Goal: Find contact information: Find contact information

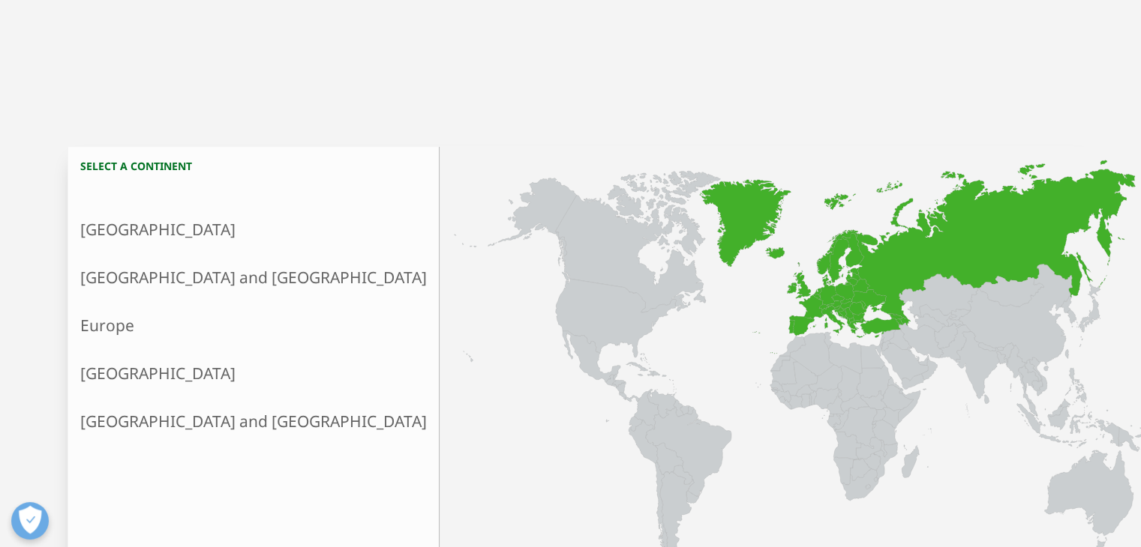
click at [128, 337] on link "Europe" at bounding box center [253, 325] width 370 height 48
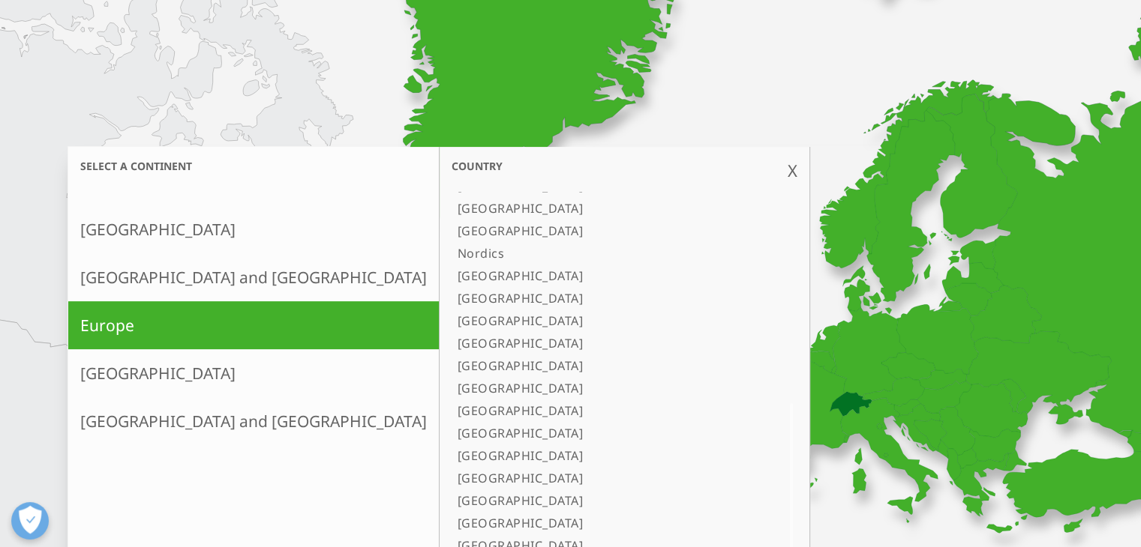
click at [451, 495] on link "[GEOGRAPHIC_DATA]" at bounding box center [605, 501] width 308 height 22
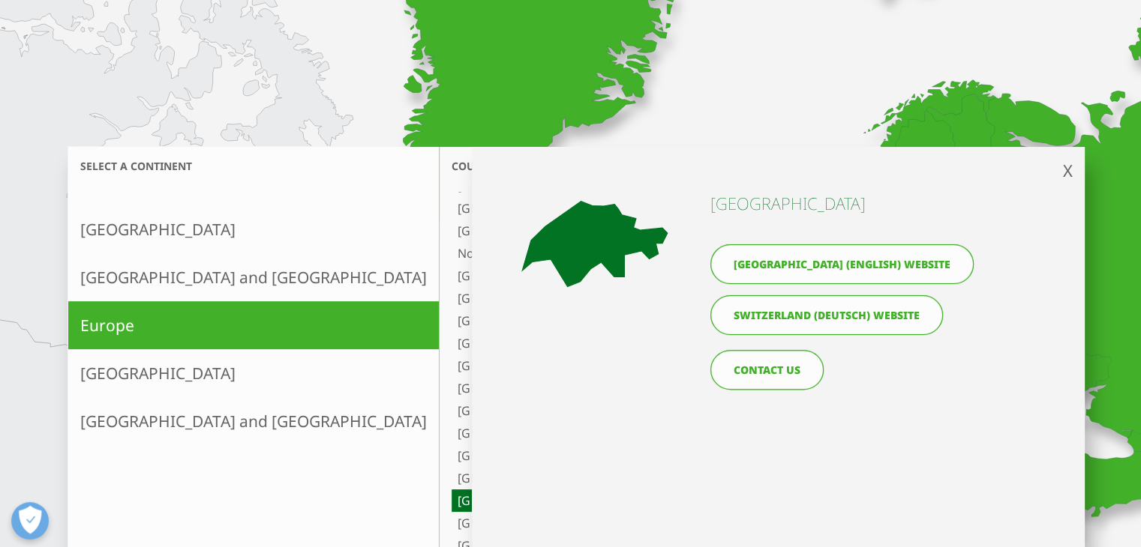
click at [799, 285] on div "Switzerland (English) website Switzerland (Deutsch) website" at bounding box center [845, 288] width 271 height 102
click at [823, 266] on link "Switzerland (English) website" at bounding box center [841, 264] width 263 height 40
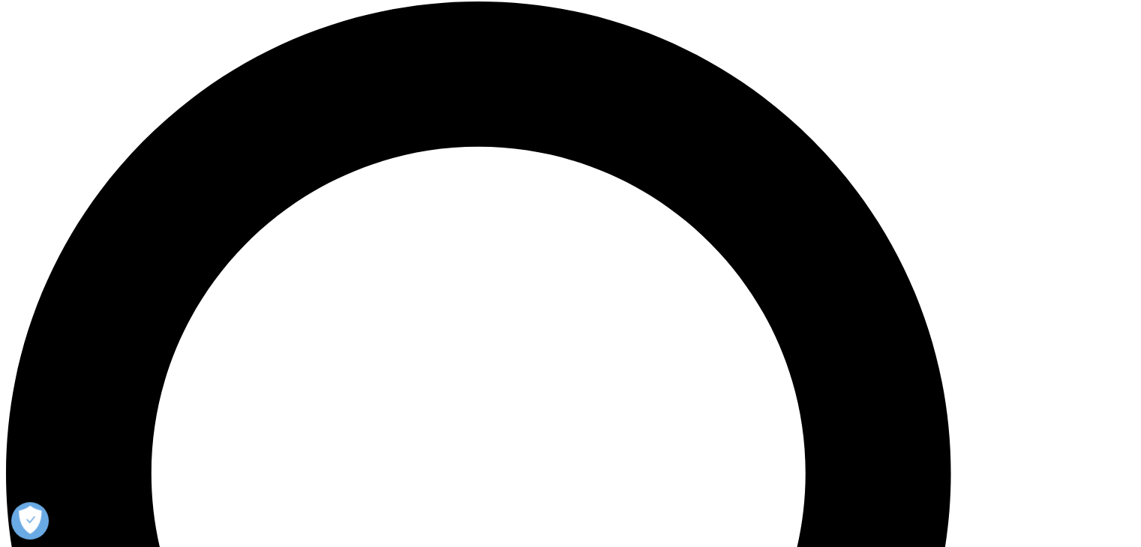
scroll to position [1027, 0]
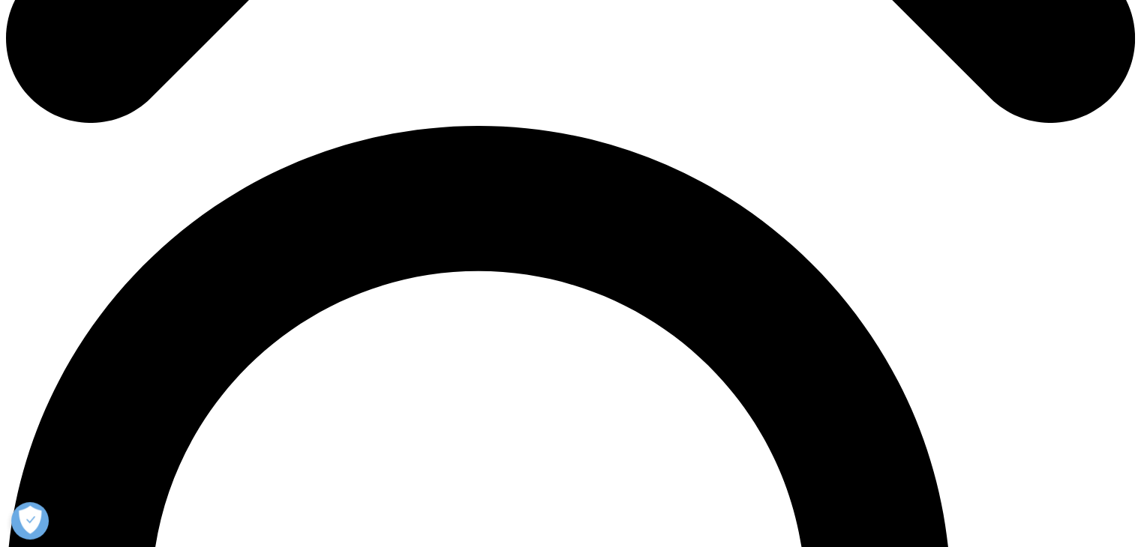
drag, startPoint x: 169, startPoint y: 350, endPoint x: 391, endPoint y: 395, distance: 226.5
copy ul "Kirschgartenstrasse 14 4051 Basel Tel: +41 61 204 50 00"
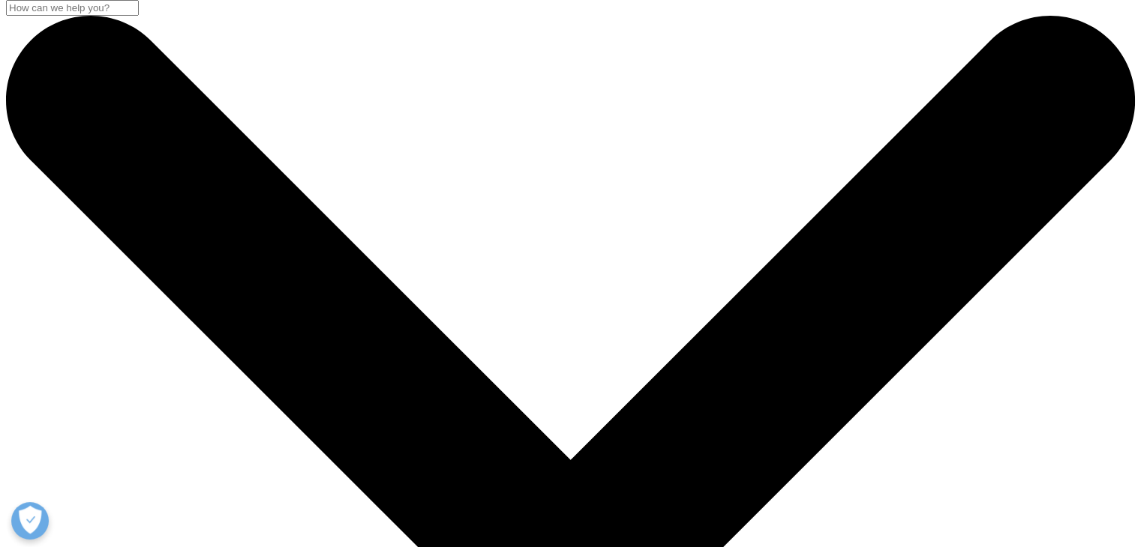
scroll to position [0, 0]
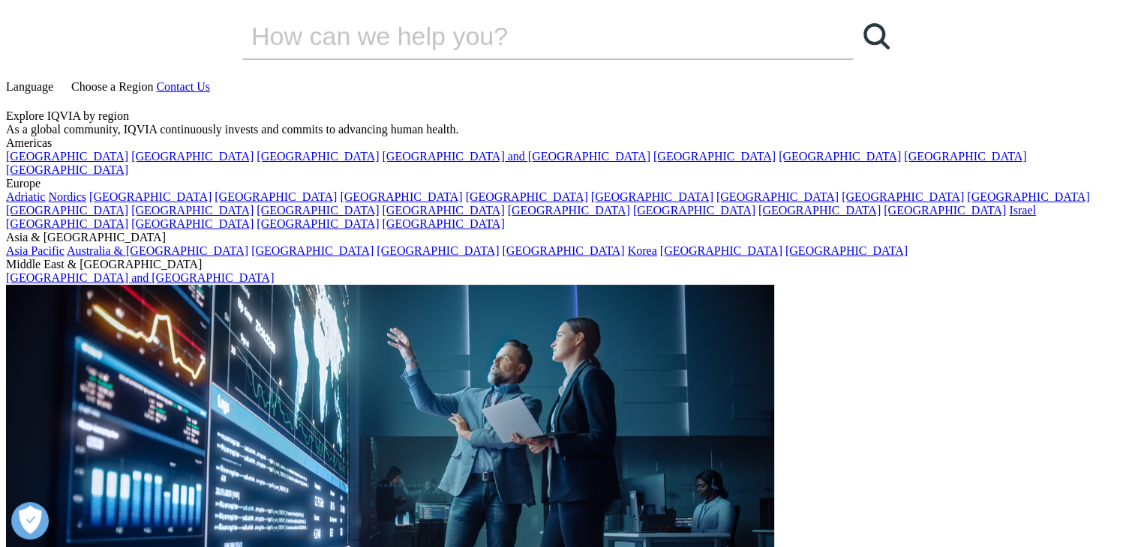
click at [153, 80] on span "Choose a Region" at bounding box center [112, 86] width 82 height 13
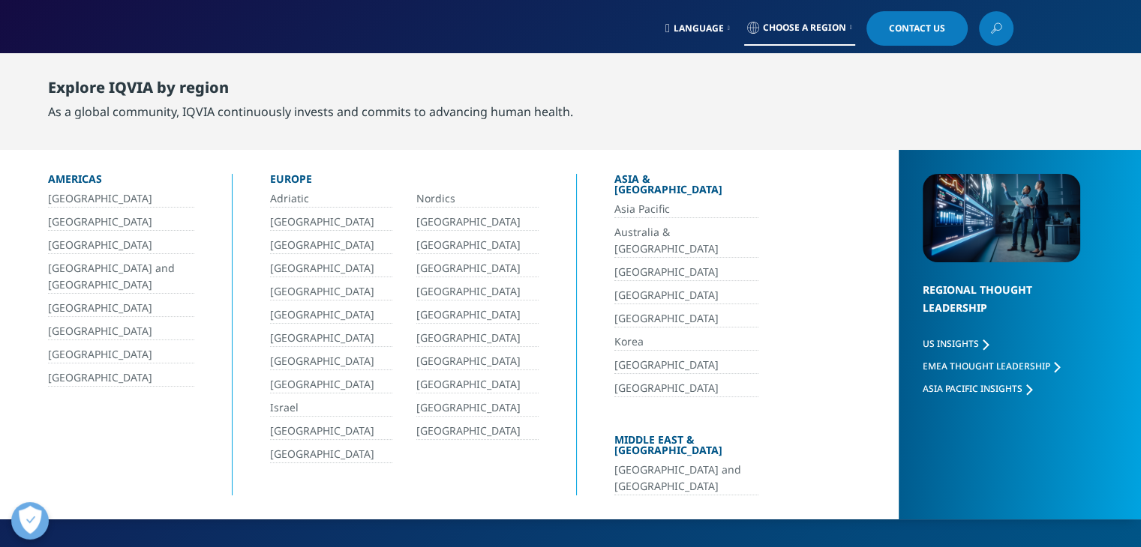
click at [451, 427] on link "[GEOGRAPHIC_DATA]" at bounding box center [477, 431] width 122 height 17
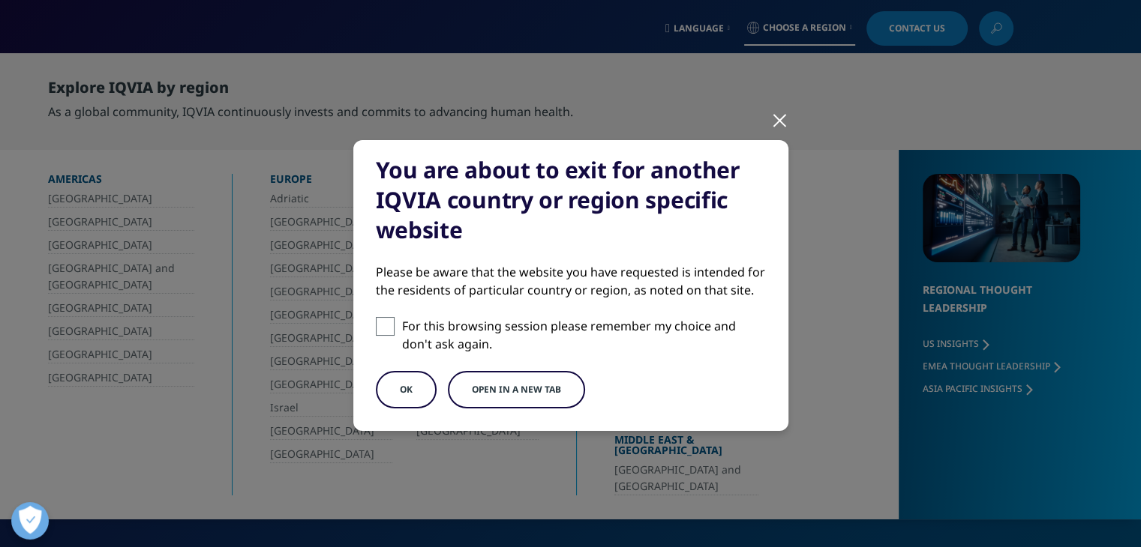
click at [426, 399] on button "OK" at bounding box center [406, 389] width 61 height 37
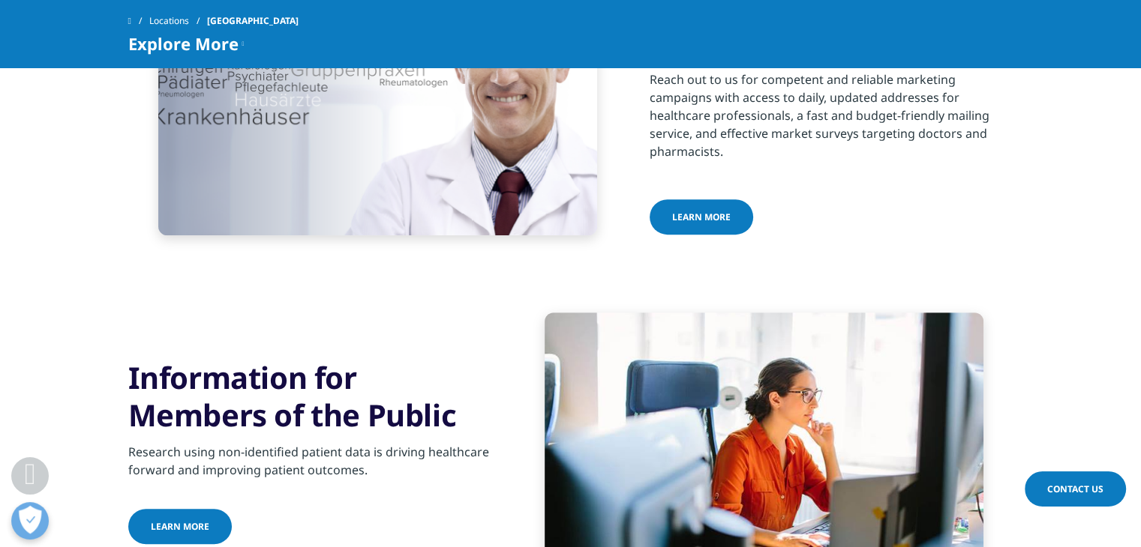
scroll to position [625, 0]
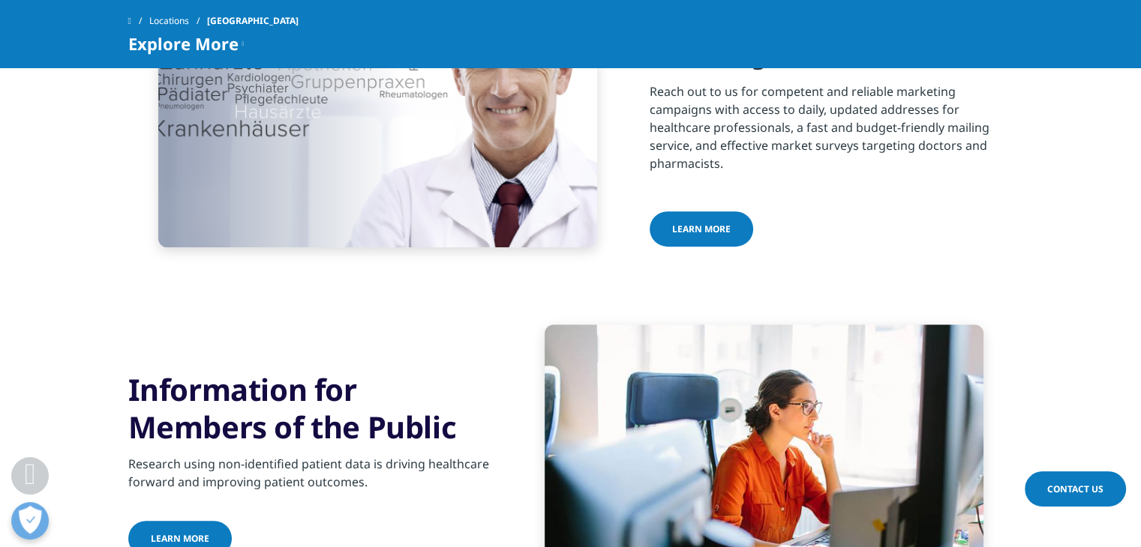
click at [192, 16] on link "Locations" at bounding box center [178, 20] width 58 height 27
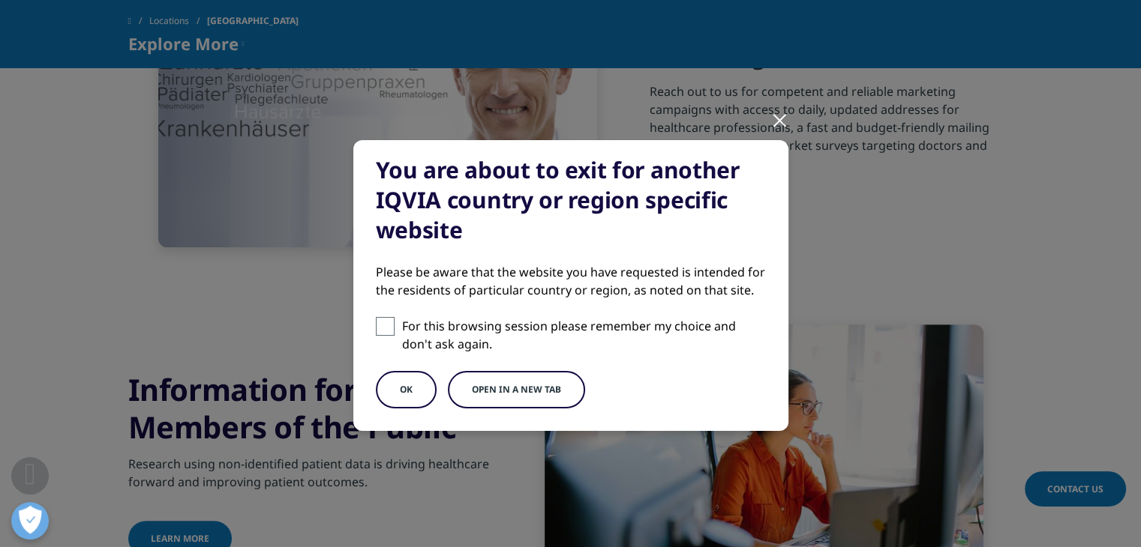
click at [399, 391] on button "OK" at bounding box center [406, 389] width 61 height 37
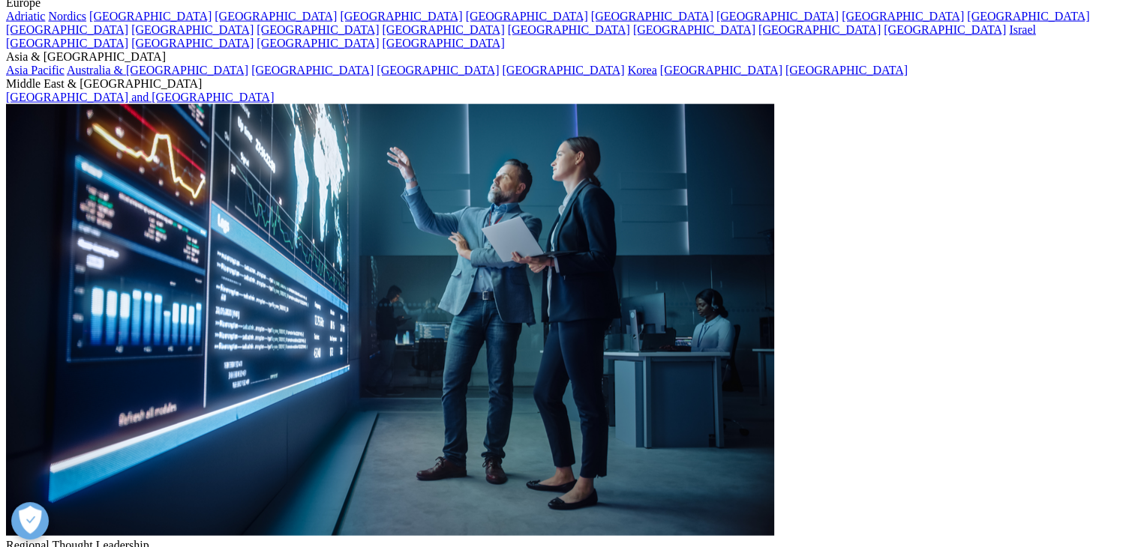
scroll to position [3671, 0]
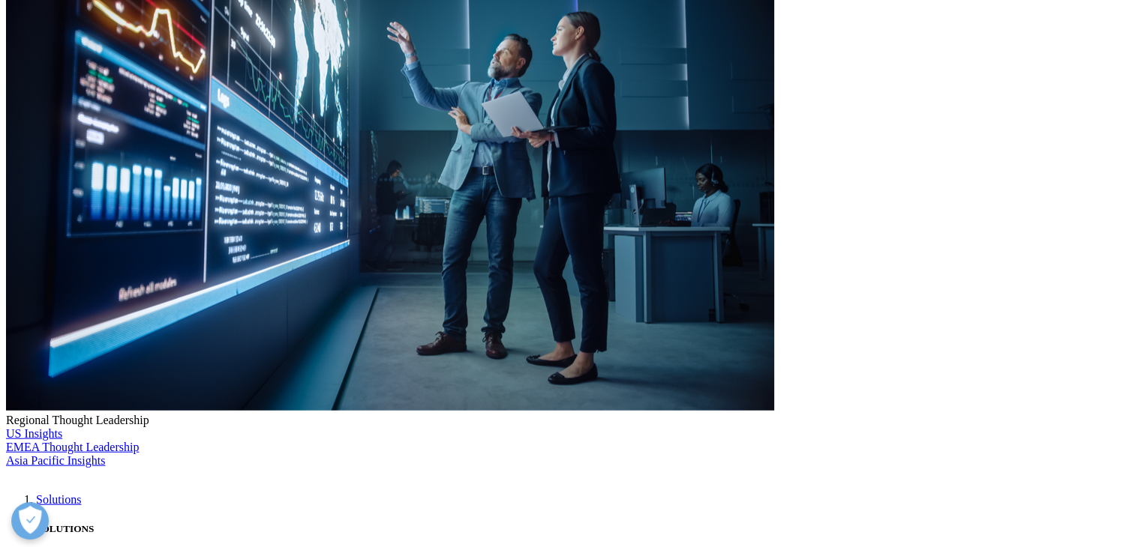
copy ul "The Point 37 North Wharf Road London, United Kingdom W2 1AF"
drag, startPoint x: 162, startPoint y: 214, endPoint x: 390, endPoint y: 257, distance: 232.1
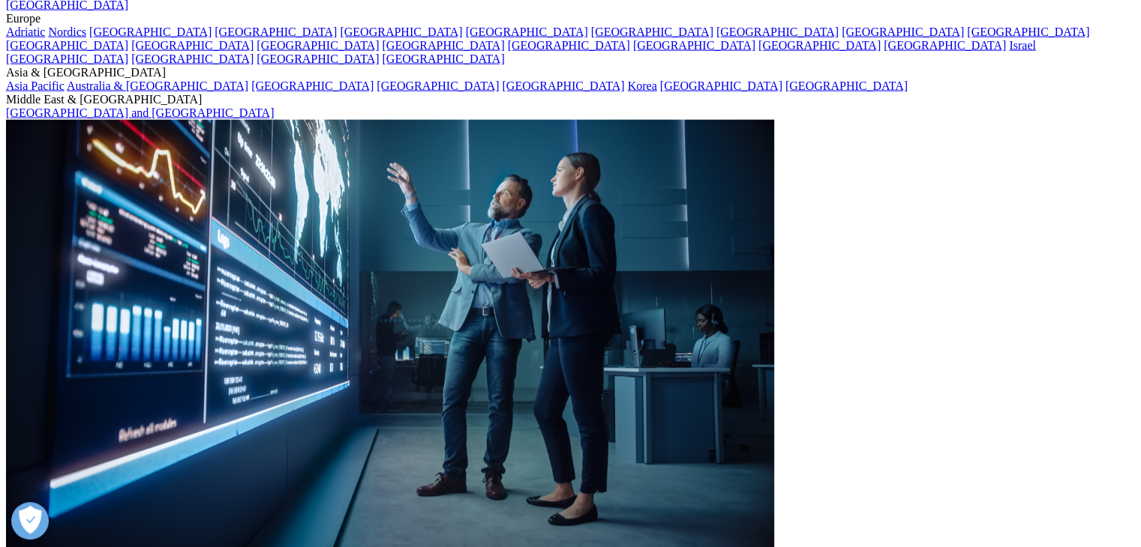
scroll to position [3421, 0]
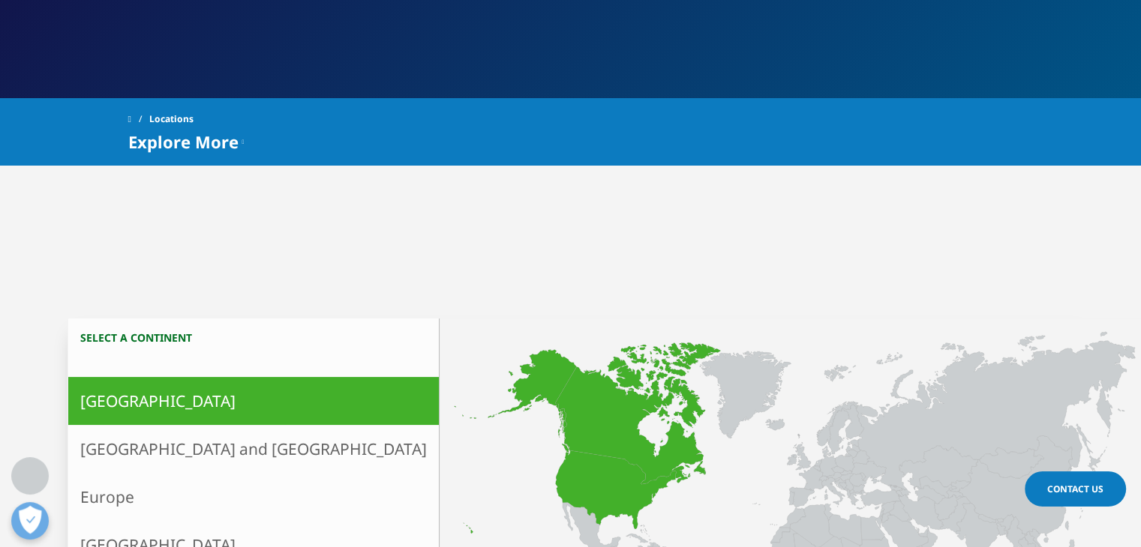
scroll to position [250, 0]
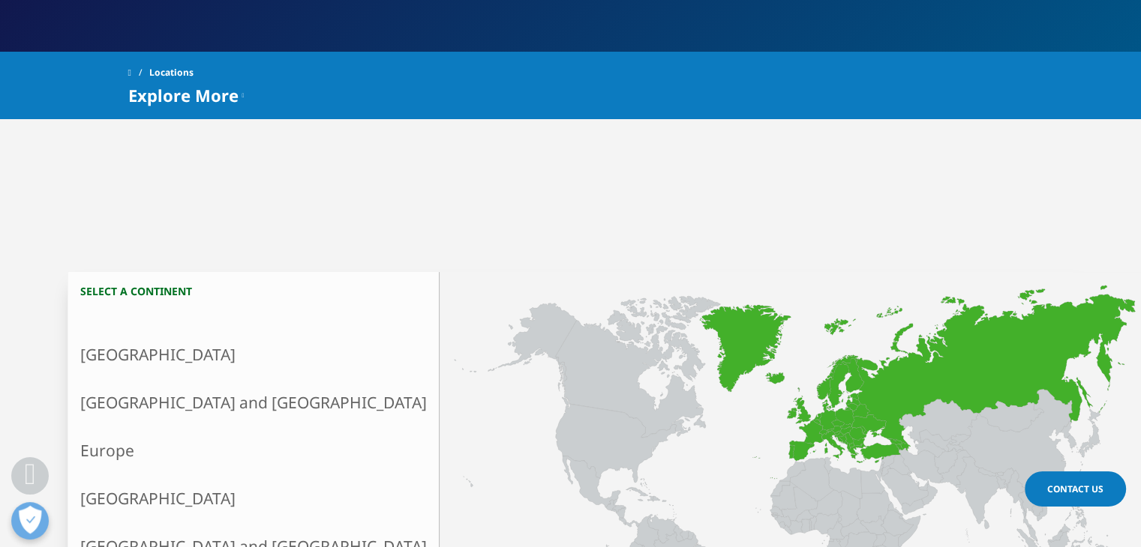
click at [126, 445] on link "Europe" at bounding box center [253, 451] width 370 height 48
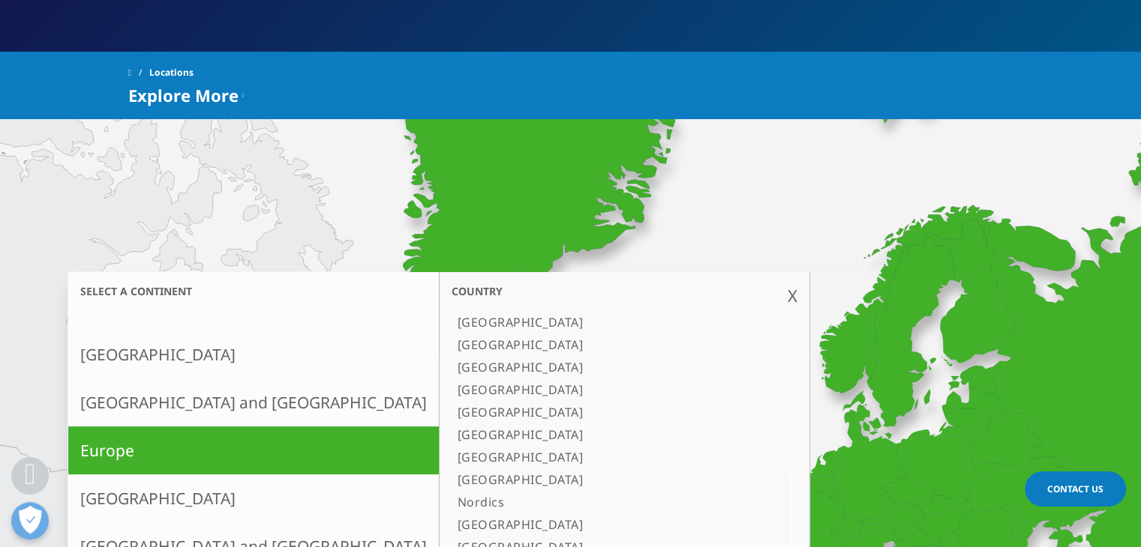
click at [558, 379] on icon at bounding box center [847, 494] width 792 height 421
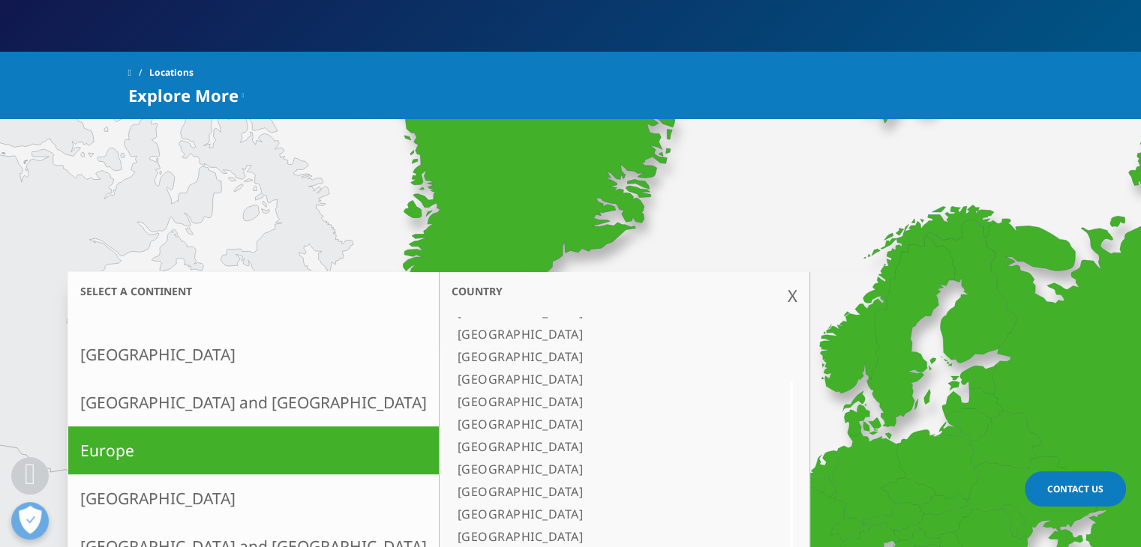
click at [785, 433] on div at bounding box center [791, 470] width 12 height 176
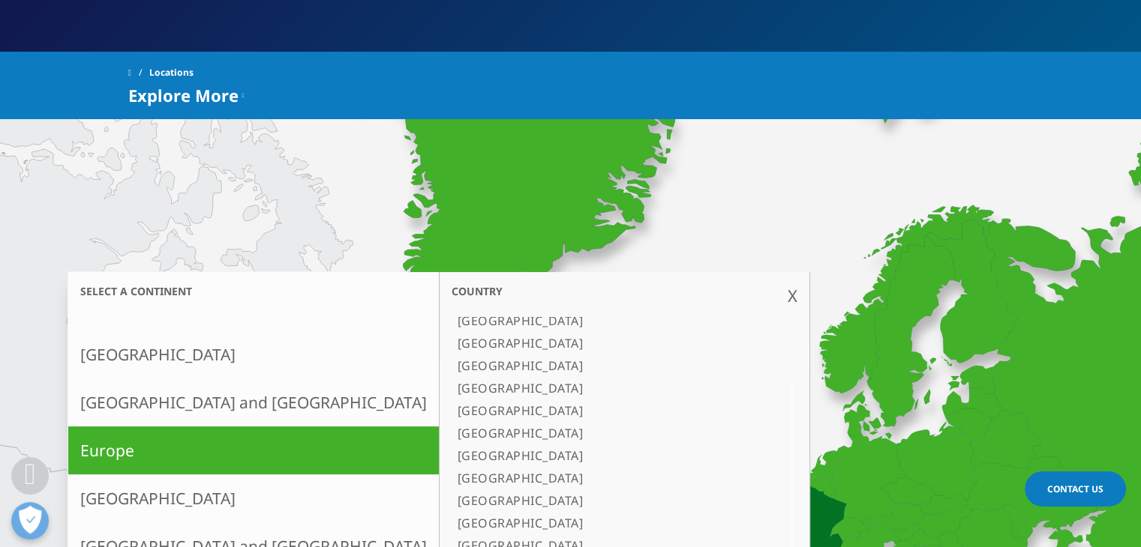
click at [451, 434] on link "[GEOGRAPHIC_DATA]" at bounding box center [605, 433] width 308 height 22
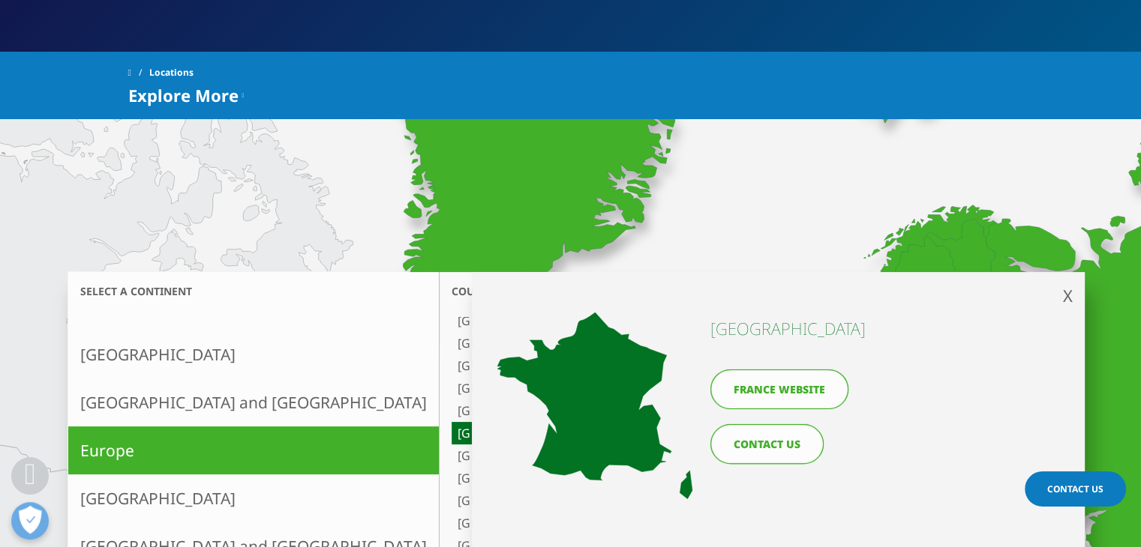
click at [780, 403] on link "France website" at bounding box center [779, 390] width 138 height 40
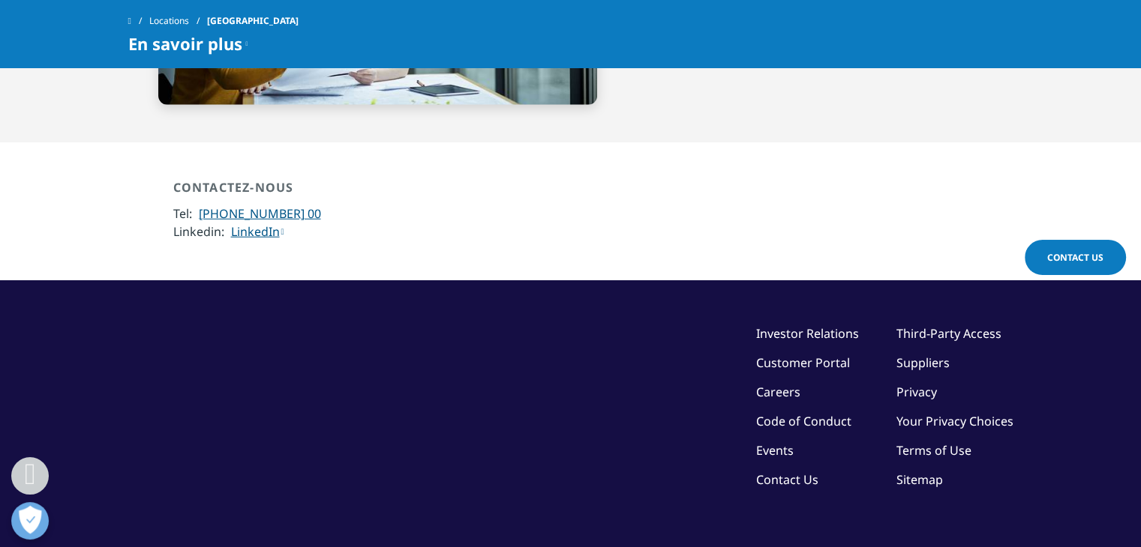
scroll to position [3919, 0]
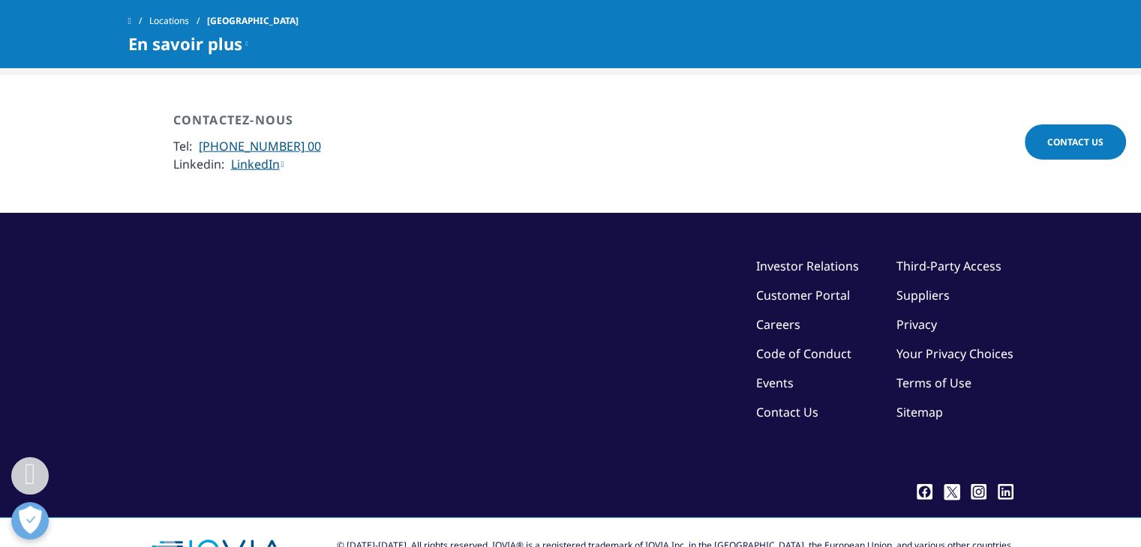
click at [772, 404] on link "Contact Us" at bounding box center [787, 412] width 62 height 16
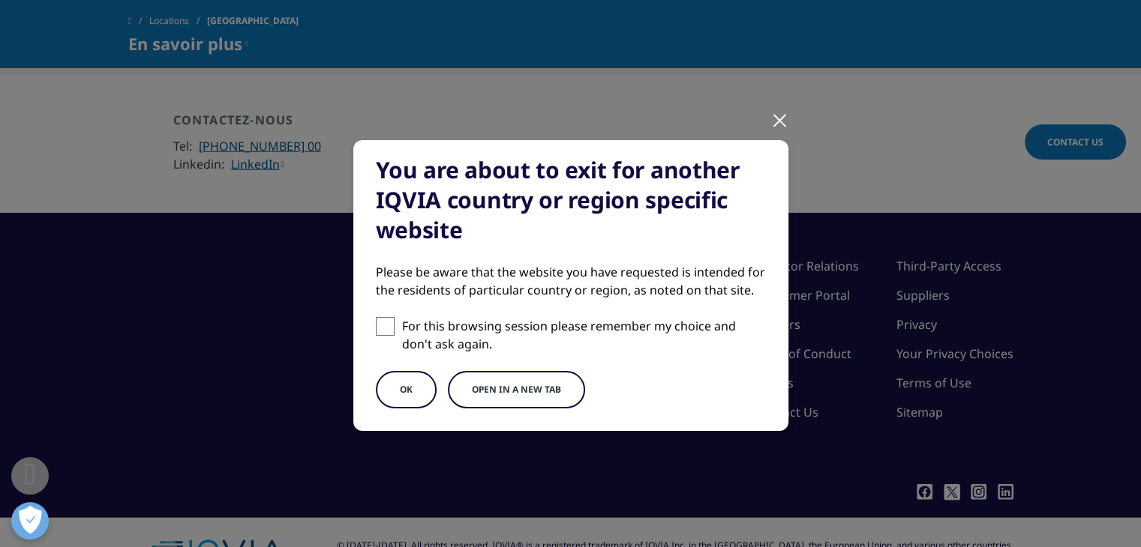
click at [417, 396] on button "OK" at bounding box center [406, 389] width 61 height 37
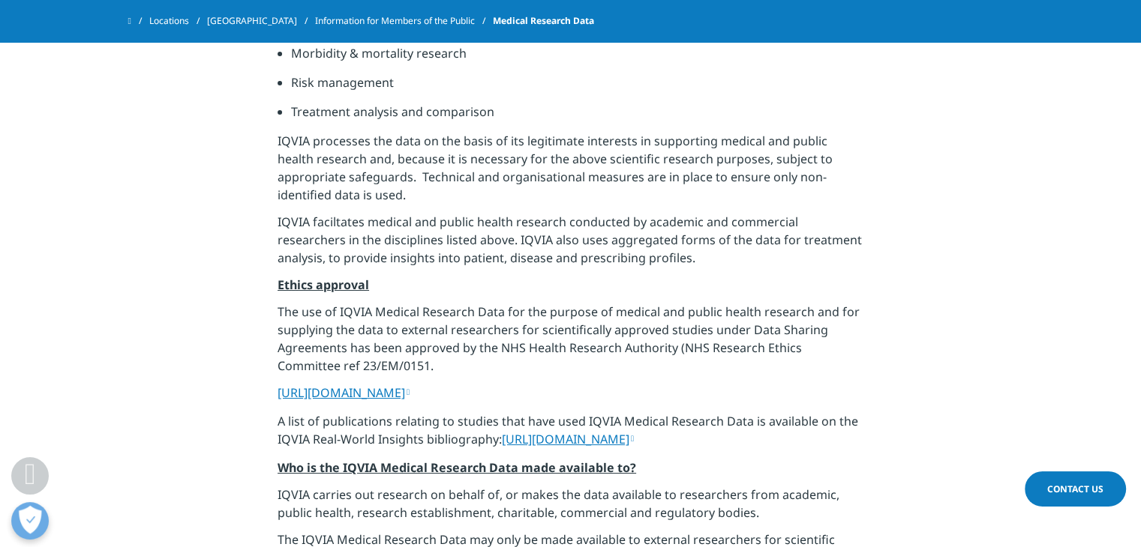
scroll to position [1191, 0]
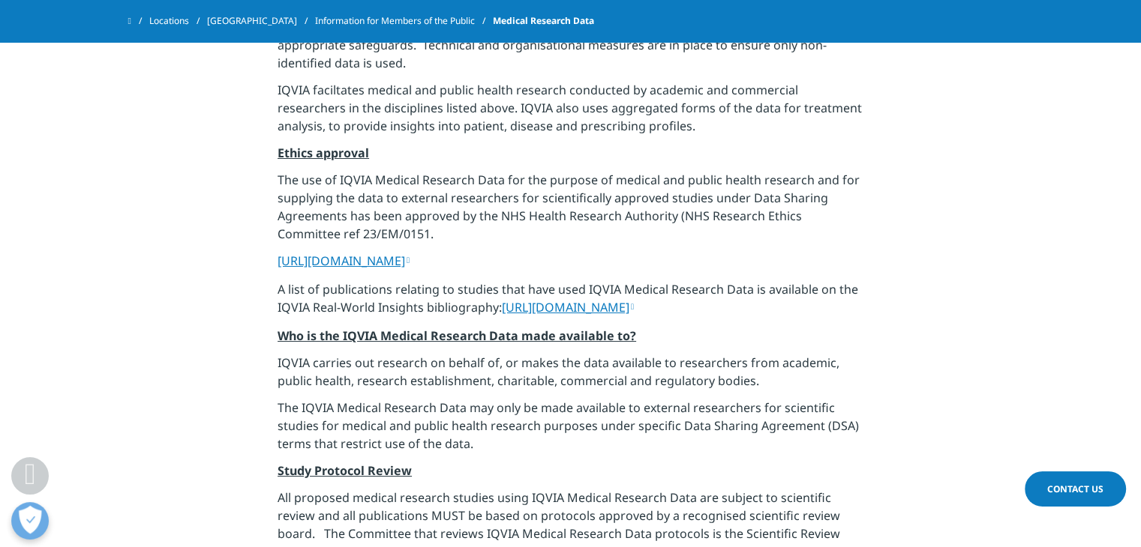
scroll to position [1375, 0]
